Goal: Transaction & Acquisition: Purchase product/service

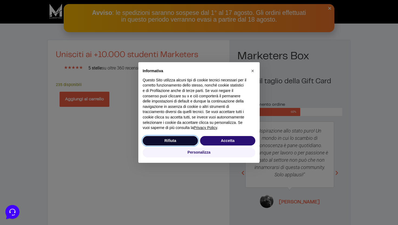
click at [169, 143] on button "Rifiuta" at bounding box center [170, 141] width 55 height 10
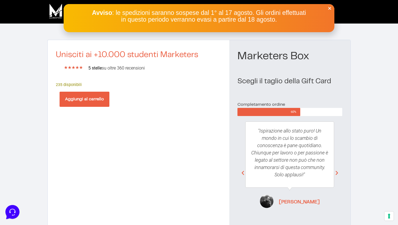
click at [94, 103] on button "Aggiungi al carrello" at bounding box center [85, 99] width 50 height 15
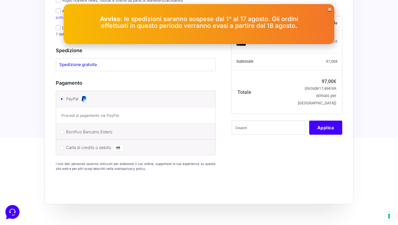
scroll to position [241, 0]
click at [61, 145] on input "Carta di credito o debito" at bounding box center [61, 147] width 5 height 5
radio input "true"
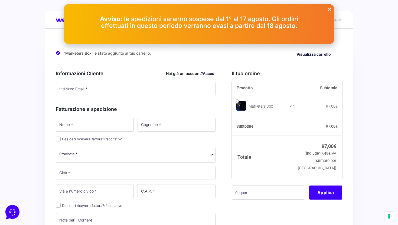
scroll to position [11, 0]
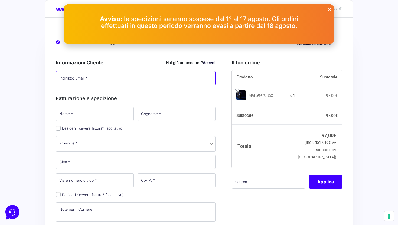
click at [86, 78] on input "Indirizzo Email *" at bounding box center [136, 78] width 160 height 14
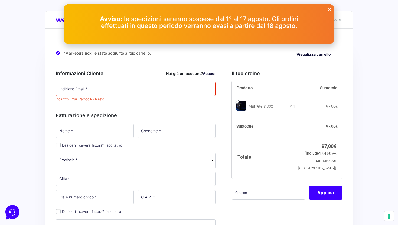
click at [331, 9] on icon "Close" at bounding box center [330, 9] width 4 height 4
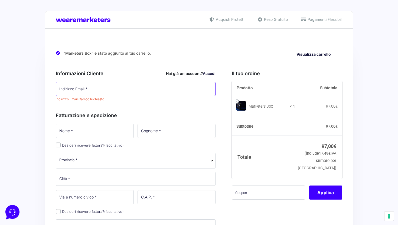
click at [137, 89] on input "Indirizzo Email *" at bounding box center [136, 89] width 160 height 14
type input "l"
type input "alextest@gmail.com"
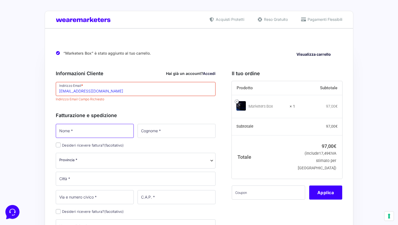
click at [116, 129] on input "Nome *" at bounding box center [95, 131] width 78 height 14
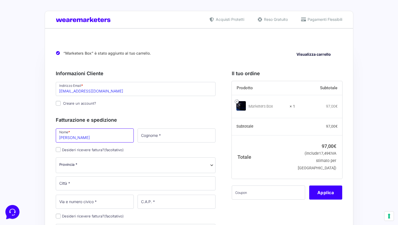
type input "Alex"
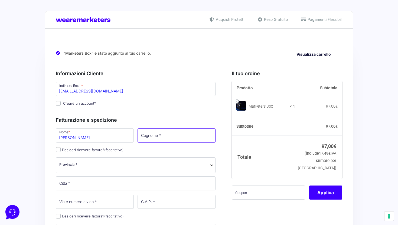
click at [161, 135] on input "Cognome *" at bounding box center [177, 136] width 78 height 14
type input "Pane"
click at [129, 162] on span "Provincia *" at bounding box center [135, 165] width 153 height 6
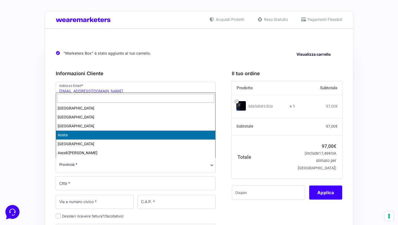
select select "AO"
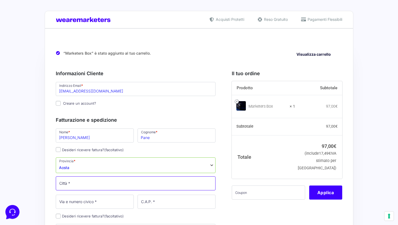
click at [89, 185] on input "Città *" at bounding box center [136, 184] width 160 height 14
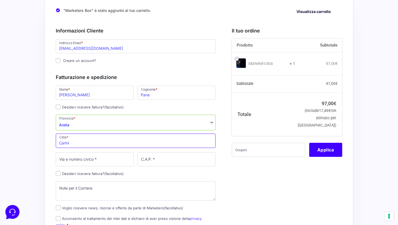
scroll to position [45, 0]
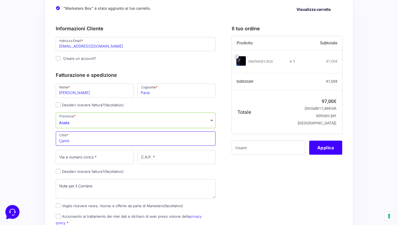
type input "Carini"
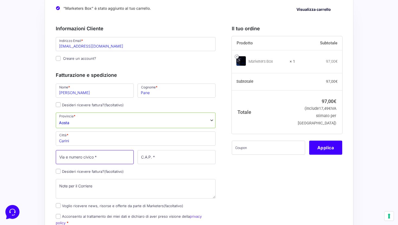
click at [91, 159] on input "Via e numero civico *" at bounding box center [95, 157] width 78 height 14
type input "Confalonieri n°10"
click at [153, 157] on input "C.A.P. *" at bounding box center [177, 157] width 78 height 14
type input "24020"
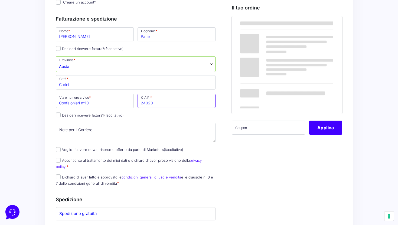
scroll to position [103, 0]
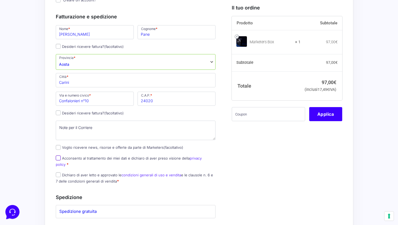
click at [59, 158] on input "Acconsento al trattamento dei miei dati e dichiaro di aver preso visione della …" at bounding box center [58, 158] width 5 height 5
checkbox input "true"
click at [59, 172] on input "Dichiaro di aver letto e approvato le condizioni generali di uso e vendita e le…" at bounding box center [58, 174] width 5 height 5
checkbox input "true"
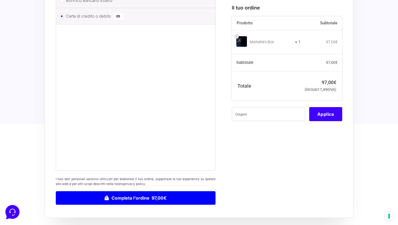
scroll to position [371, 0]
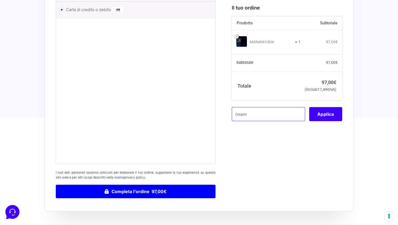
click at [273, 121] on input "text" at bounding box center [268, 114] width 73 height 14
type input "eliotest"
click at [337, 121] on button "Applica" at bounding box center [325, 114] width 33 height 14
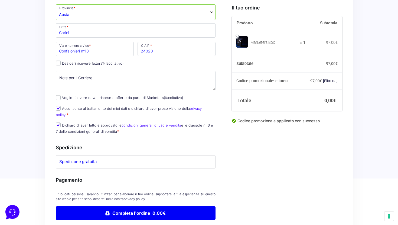
scroll to position [152, 0]
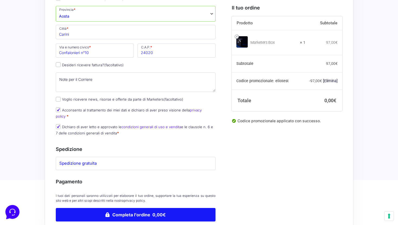
click at [145, 209] on button "Completa l'ordine 0,00€" at bounding box center [136, 215] width 160 height 14
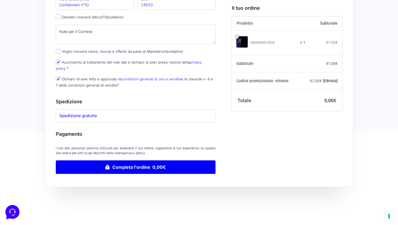
scroll to position [207, 0]
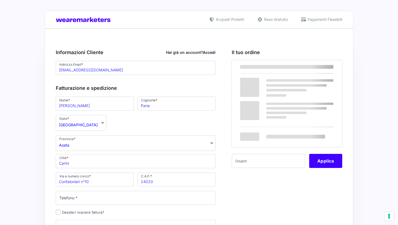
select select "AO"
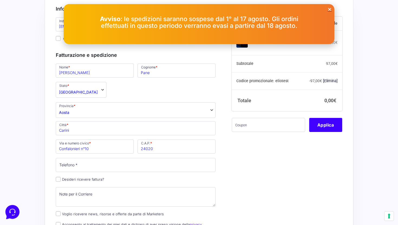
scroll to position [44, 0]
click at [329, 11] on div "Avviso : le spedizioni saranno sospese dal 1° al 17 agosto. Gli ordini effettua…" at bounding box center [199, 23] width 271 height 29
click at [329, 11] on icon "Close" at bounding box center [330, 9] width 4 height 4
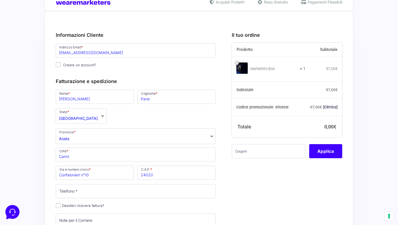
scroll to position [0, 0]
